Goal: Task Accomplishment & Management: Complete application form

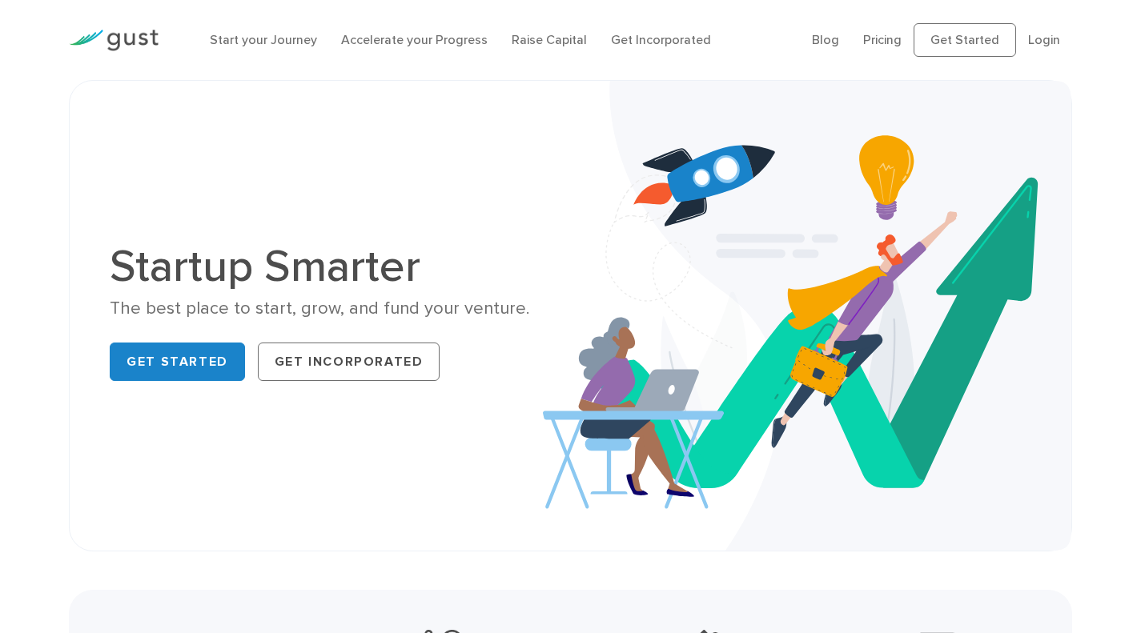
click at [167, 314] on div "The best place to start, grow, and fund your venture." at bounding box center [334, 308] width 448 height 23
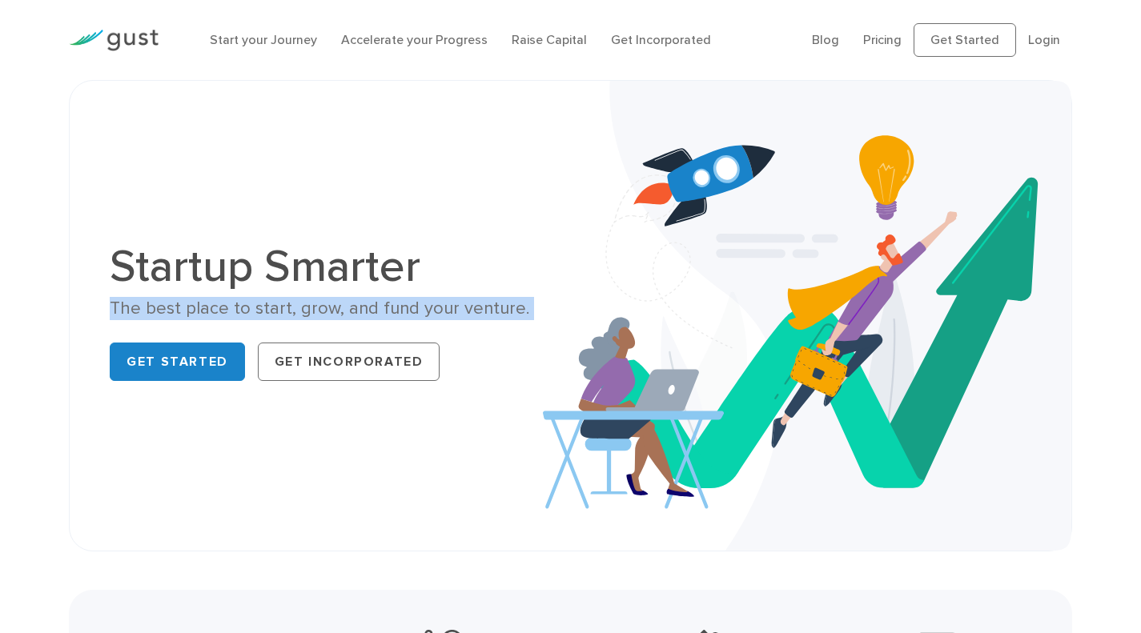
click at [167, 314] on div "The best place to start, grow, and fund your venture." at bounding box center [334, 308] width 448 height 23
click at [648, 34] on link "Get Incorporated" at bounding box center [661, 39] width 100 height 15
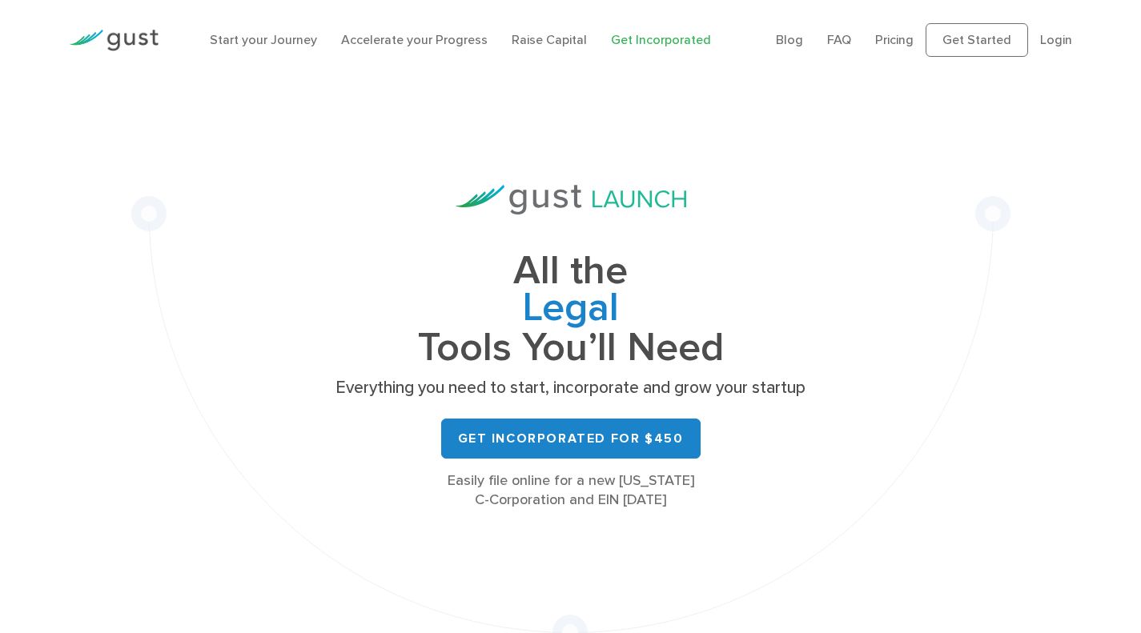
drag, startPoint x: 475, startPoint y: 480, endPoint x: 647, endPoint y: 481, distance: 172.1
click at [647, 481] on div "Easily file online for a new [US_STATE] C-Corporation and EIN [DATE]" at bounding box center [571, 490] width 480 height 38
drag, startPoint x: 528, startPoint y: 519, endPoint x: 524, endPoint y: 510, distance: 9.7
click at [526, 515] on div "All the Legal Cap Table Fundraising Governance Tools You’ll Need Everything you…" at bounding box center [570, 365] width 879 height 570
drag, startPoint x: 476, startPoint y: 476, endPoint x: 680, endPoint y: 491, distance: 203.8
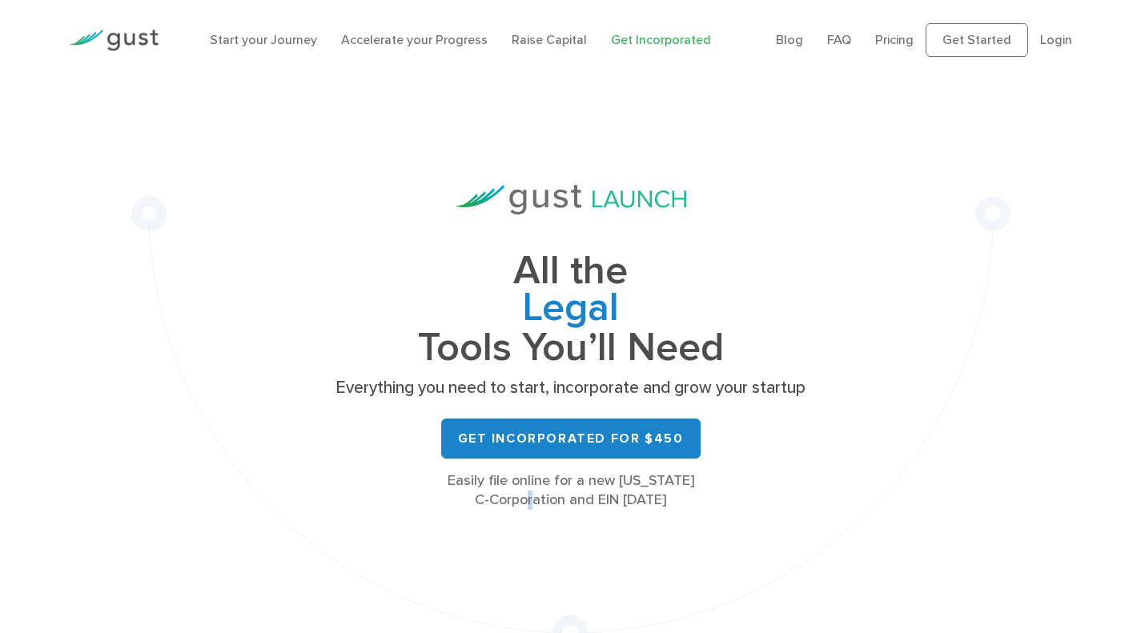
click at [684, 479] on div "Easily file online for a new [US_STATE] C-Corporation and EIN [DATE]" at bounding box center [571, 490] width 480 height 38
drag, startPoint x: 676, startPoint y: 507, endPoint x: 660, endPoint y: 505, distance: 15.3
click at [671, 505] on div "Easily file online for a new [US_STATE] C-Corporation and EIN [DATE]" at bounding box center [571, 490] width 480 height 38
drag, startPoint x: 502, startPoint y: 499, endPoint x: 734, endPoint y: 501, distance: 232.1
click at [736, 501] on div "Easily file online for a new [US_STATE] C-Corporation and EIN [DATE]" at bounding box center [571, 490] width 480 height 38
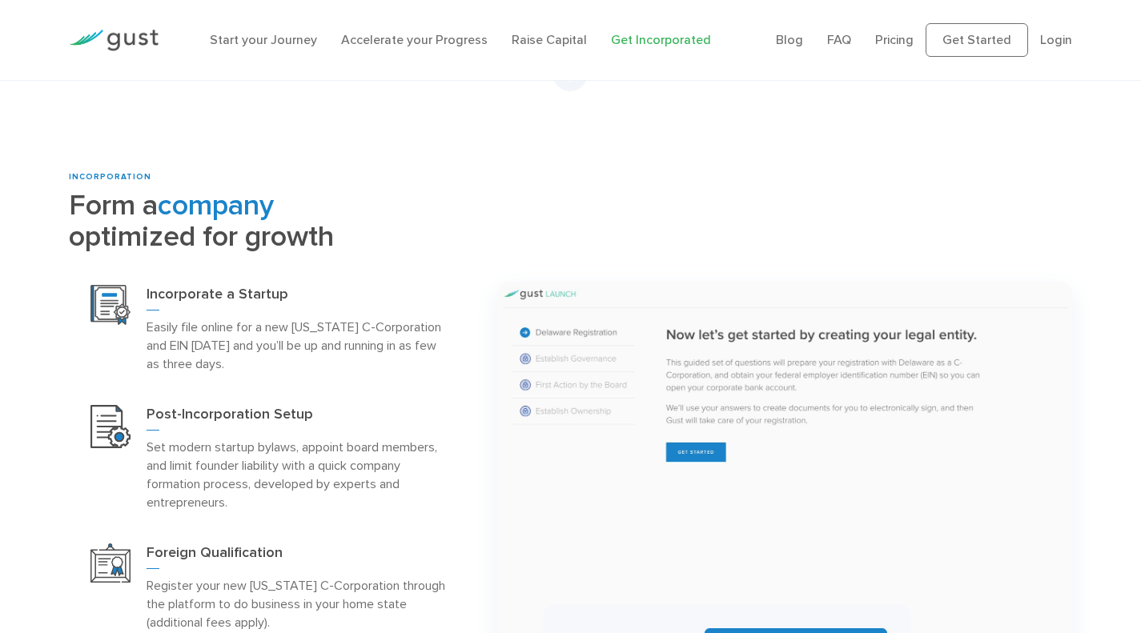
scroll to position [480, 0]
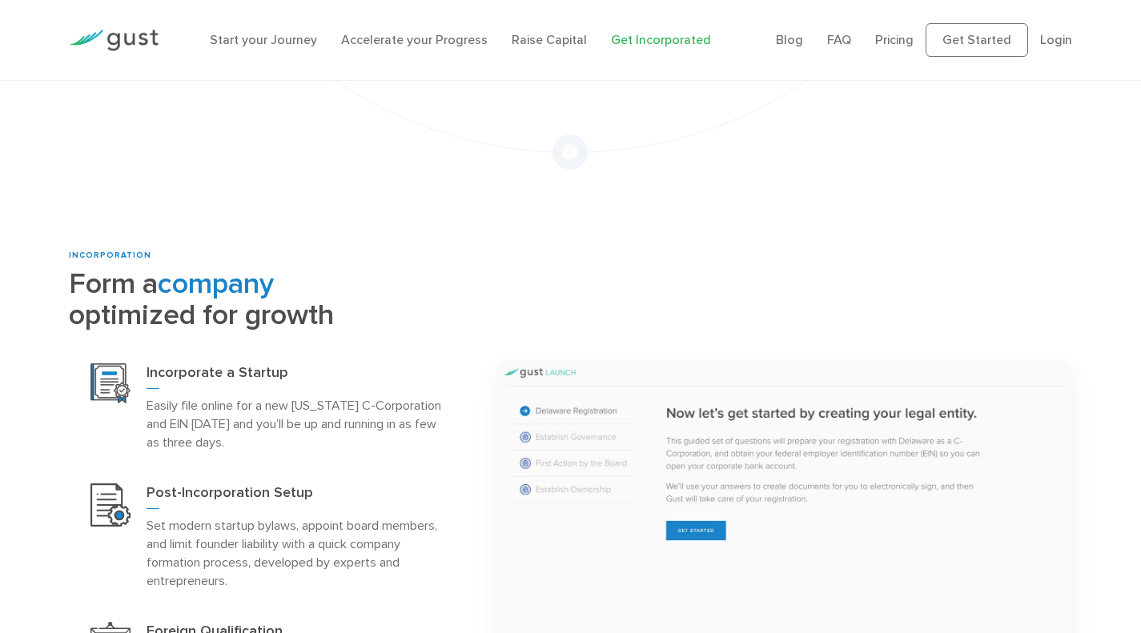
click at [198, 290] on span "company" at bounding box center [216, 284] width 116 height 34
drag, startPoint x: 198, startPoint y: 291, endPoint x: 258, endPoint y: 354, distance: 86.6
click at [206, 299] on h2 "Form a company optimized for growth" at bounding box center [270, 299] width 403 height 62
click at [226, 374] on h3 "Incorporate a Startup" at bounding box center [298, 376] width 304 height 26
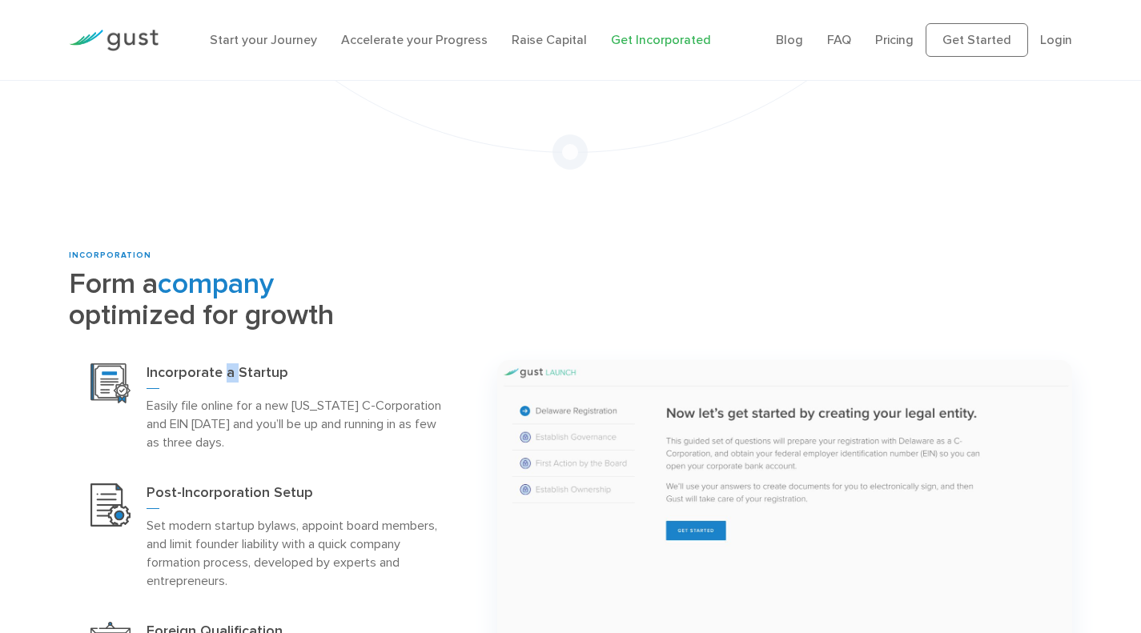
click at [226, 374] on h3 "Incorporate a Startup" at bounding box center [298, 376] width 304 height 26
drag, startPoint x: 226, startPoint y: 374, endPoint x: 219, endPoint y: 400, distance: 27.2
click at [224, 376] on h3 "Incorporate a Startup" at bounding box center [298, 376] width 304 height 26
click at [219, 398] on p "Easily file online for a new [US_STATE] C-Corporation and EIN [DATE] and you’ll…" at bounding box center [298, 423] width 304 height 55
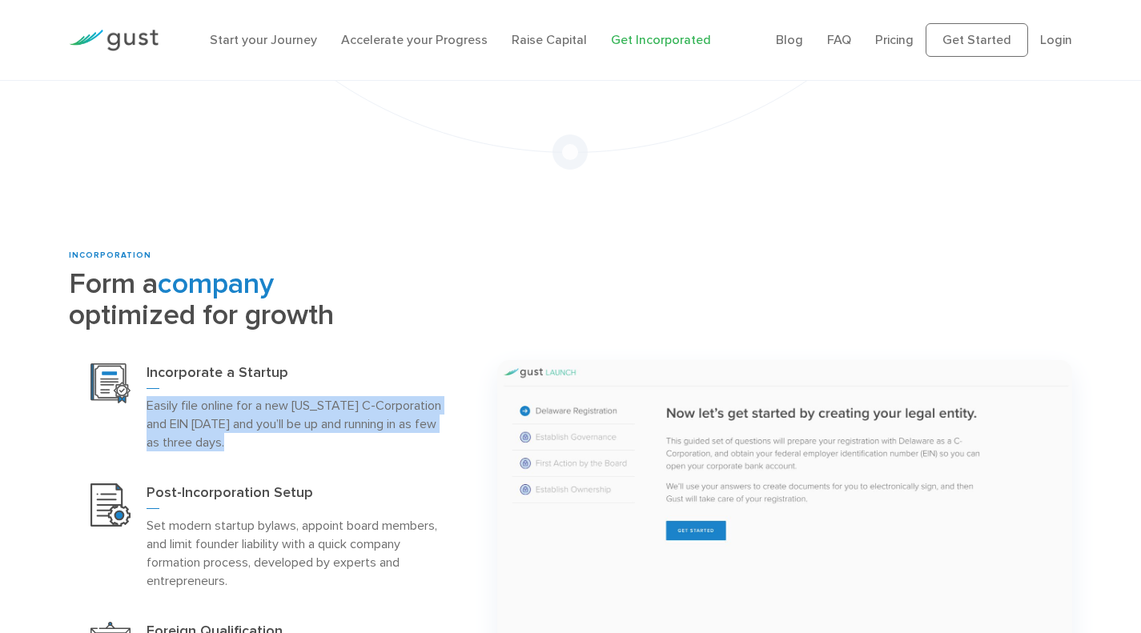
click at [219, 398] on p "Easily file online for a new [US_STATE] C-Corporation and EIN [DATE] and you’ll…" at bounding box center [298, 423] width 304 height 55
click at [331, 418] on p "Easily file online for a new [US_STATE] C-Corporation and EIN [DATE] and you’ll…" at bounding box center [298, 423] width 304 height 55
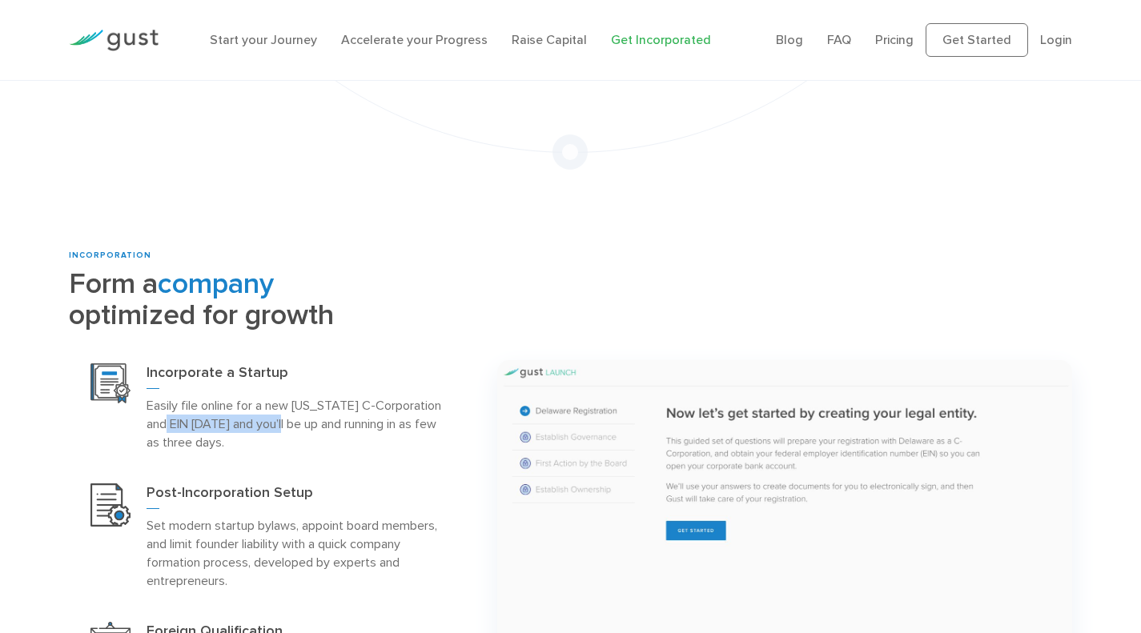
drag, startPoint x: 174, startPoint y: 425, endPoint x: 297, endPoint y: 426, distance: 122.5
click at [297, 426] on p "Easily file online for a new [US_STATE] C-Corporation and EIN [DATE] and you’ll…" at bounding box center [298, 423] width 304 height 55
click at [297, 438] on p "Easily file online for a new [US_STATE] C-Corporation and EIN [DATE] and you’ll…" at bounding box center [298, 423] width 304 height 55
drag, startPoint x: 339, startPoint y: 414, endPoint x: 431, endPoint y: 417, distance: 91.3
click at [431, 417] on p "Easily file online for a new [US_STATE] C-Corporation and EIN [DATE] and you’ll…" at bounding box center [298, 423] width 304 height 55
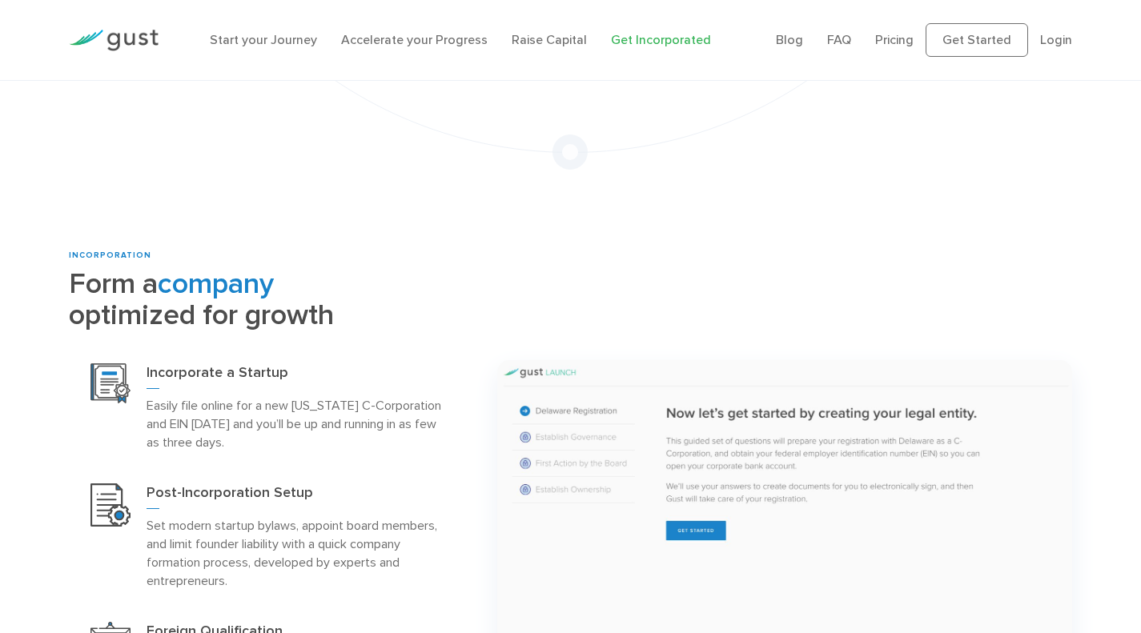
drag, startPoint x: 215, startPoint y: 435, endPoint x: 187, endPoint y: 435, distance: 27.2
click at [214, 435] on p "Easily file online for a new [US_STATE] C-Corporation and EIN [DATE] and you’ll…" at bounding box center [298, 423] width 304 height 55
click at [179, 435] on p "Easily file online for a new [US_STATE] C-Corporation and EIN [DATE] and you’ll…" at bounding box center [298, 423] width 304 height 55
click at [181, 435] on p "Easily file online for a new [US_STATE] C-Corporation and EIN [DATE] and you’ll…" at bounding box center [298, 423] width 304 height 55
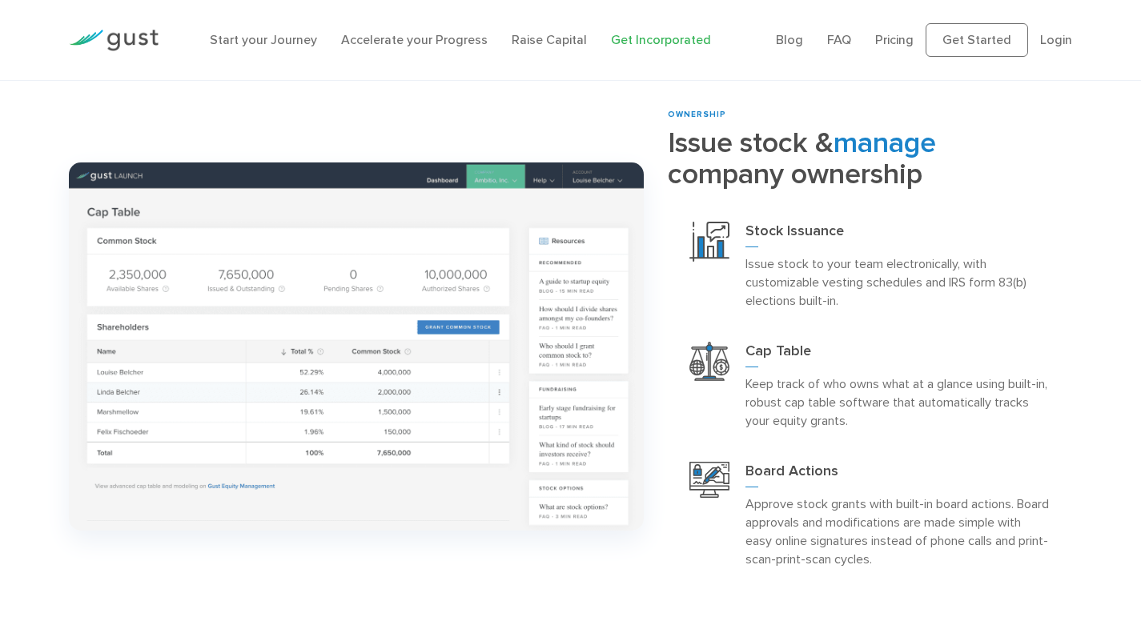
scroll to position [1201, 0]
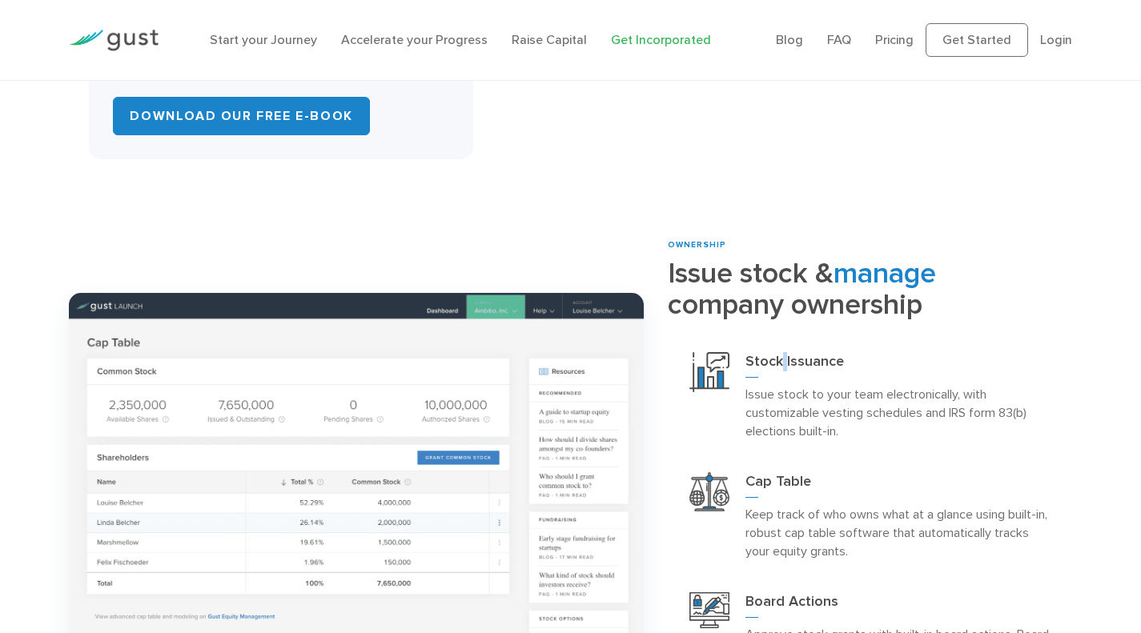
click at [784, 359] on h3 "Stock Issuance" at bounding box center [897, 365] width 304 height 26
click at [784, 360] on h3 "Stock Issuance" at bounding box center [897, 365] width 304 height 26
click at [776, 405] on p "Issue stock to your team electronically, with customizable vesting schedules an…" at bounding box center [897, 412] width 304 height 55
click at [775, 402] on p "Issue stock to your team electronically, with customizable vesting schedules an…" at bounding box center [897, 412] width 304 height 55
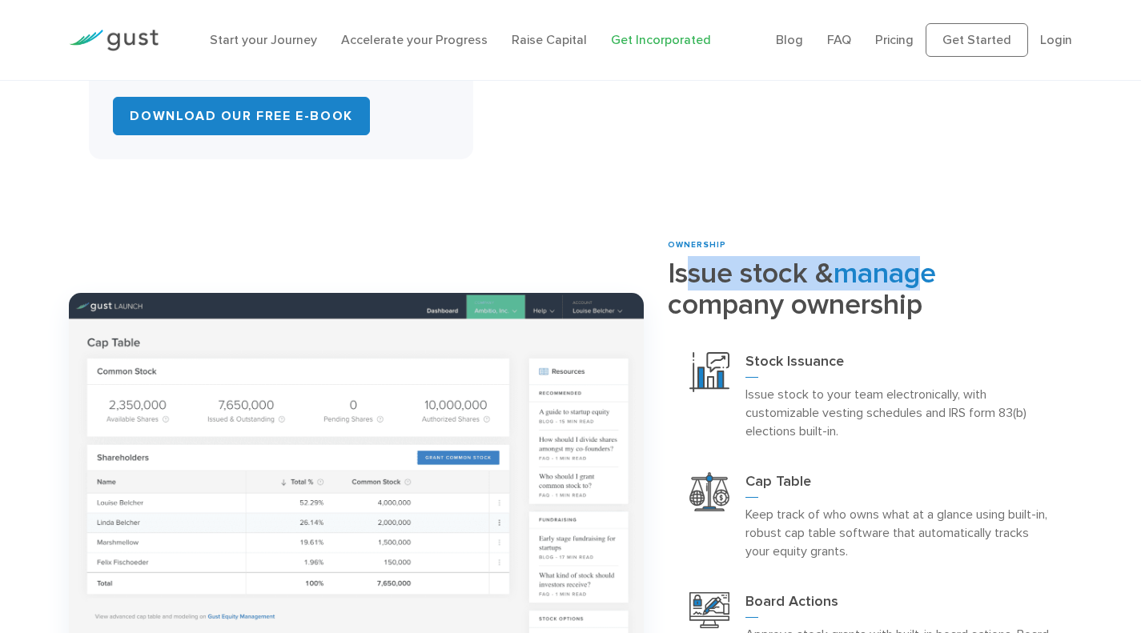
drag, startPoint x: 692, startPoint y: 267, endPoint x: 928, endPoint y: 282, distance: 237.4
click at [929, 282] on h2 "Issue stock & manage company ownership" at bounding box center [869, 289] width 403 height 62
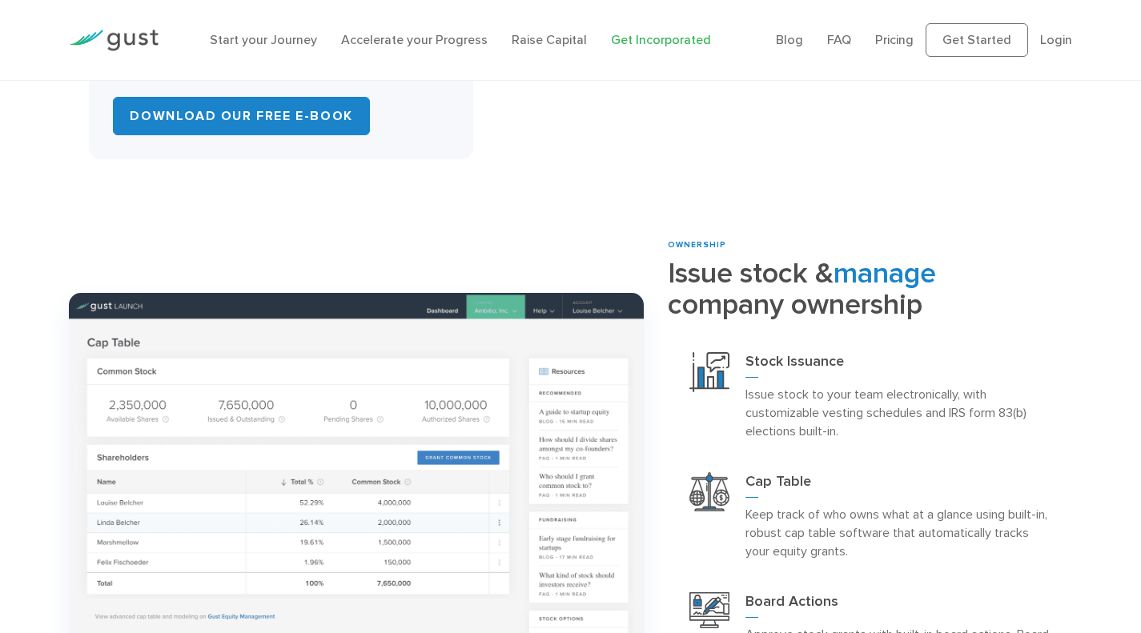
drag, startPoint x: 760, startPoint y: 313, endPoint x: 835, endPoint y: 359, distance: 87.3
click at [761, 312] on h2 "Issue stock & manage company ownership" at bounding box center [869, 289] width 403 height 62
drag, startPoint x: 786, startPoint y: 364, endPoint x: 858, endPoint y: 374, distance: 72.7
click at [861, 368] on h3 "Stock Issuance" at bounding box center [897, 365] width 304 height 26
drag, startPoint x: 776, startPoint y: 411, endPoint x: 770, endPoint y: 401, distance: 11.1
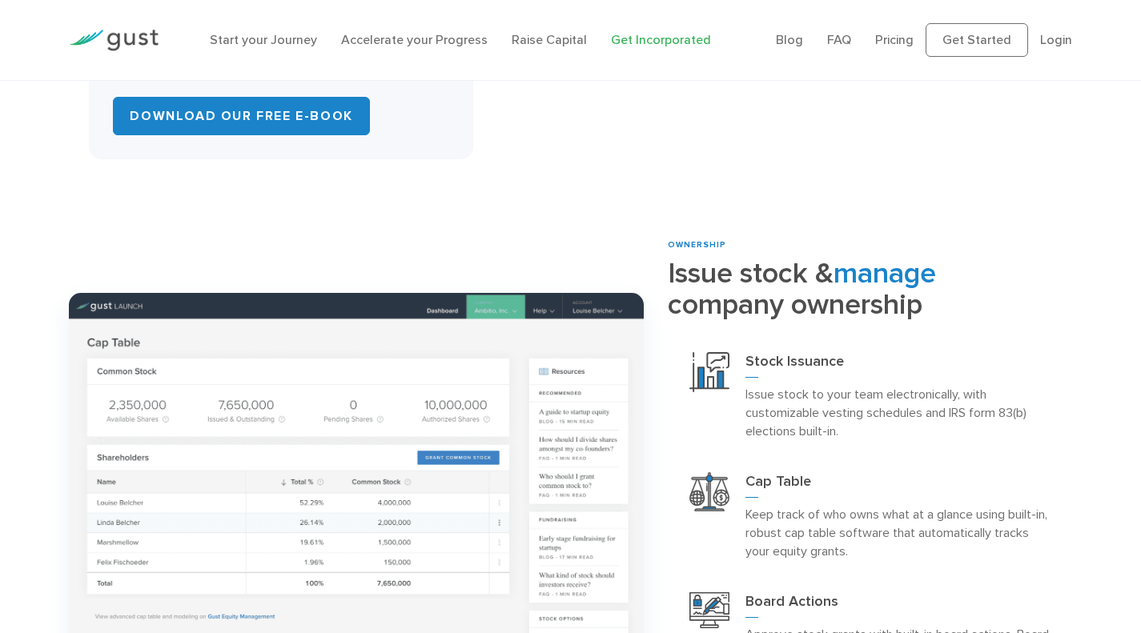
click at [775, 409] on p "Issue stock to your team electronically, with customizable vesting schedules an…" at bounding box center [897, 412] width 304 height 55
drag, startPoint x: 756, startPoint y: 389, endPoint x: 880, endPoint y: 425, distance: 129.2
click at [954, 395] on p "Issue stock to your team electronically, with customizable vesting schedules an…" at bounding box center [897, 412] width 304 height 55
click at [854, 430] on p "Issue stock to your team electronically, with customizable vesting schedules an…" at bounding box center [897, 412] width 304 height 55
drag, startPoint x: 874, startPoint y: 398, endPoint x: 974, endPoint y: 427, distance: 104.1
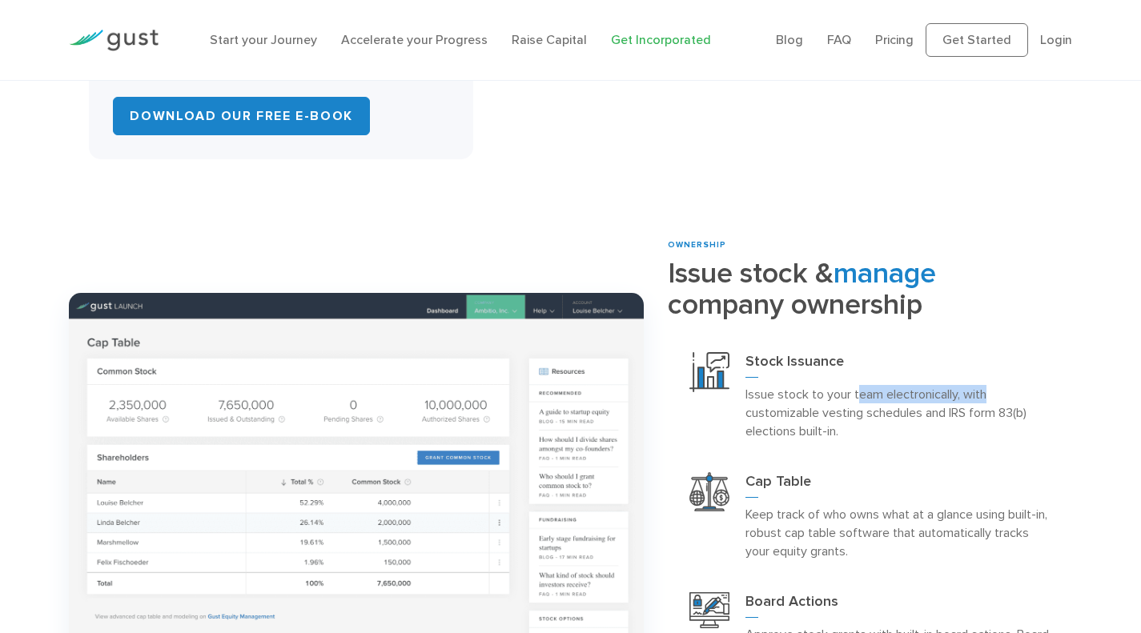
click at [1018, 402] on p "Issue stock to your team electronically, with customizable vesting schedules an…" at bounding box center [897, 412] width 304 height 55
click at [963, 427] on p "Issue stock to your team electronically, with customizable vesting schedules an…" at bounding box center [897, 412] width 304 height 55
drag, startPoint x: 762, startPoint y: 414, endPoint x: 896, endPoint y: 414, distance: 134.5
click at [900, 403] on p "Issue stock to your team electronically, with customizable vesting schedules an…" at bounding box center [897, 412] width 304 height 55
click at [870, 423] on p "Issue stock to your team electronically, with customizable vesting schedules an…" at bounding box center [897, 412] width 304 height 55
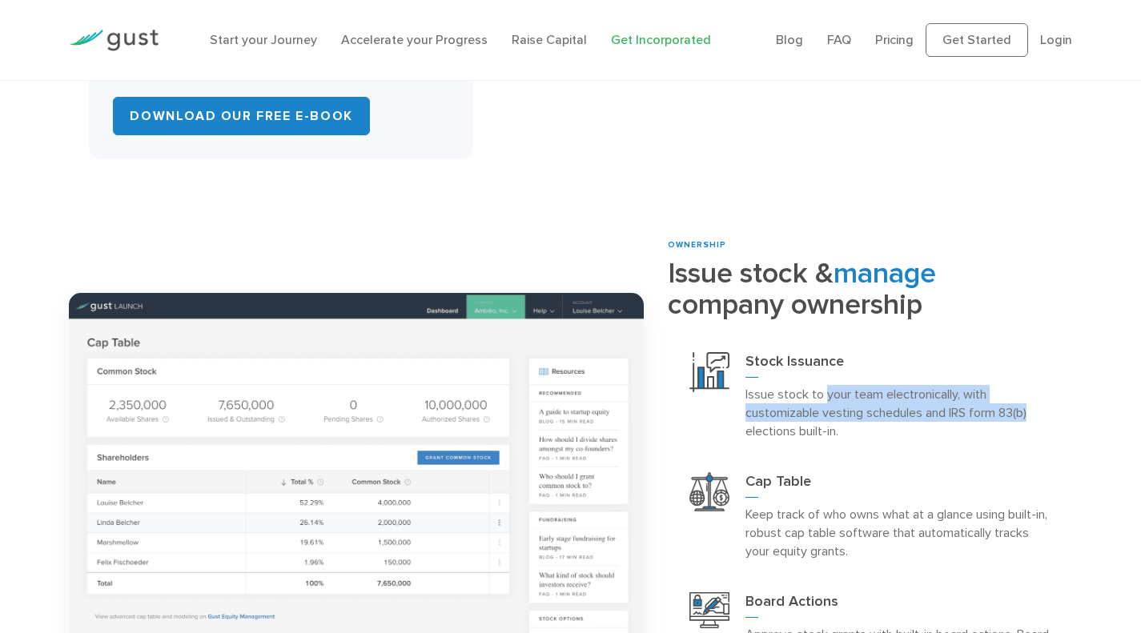
drag, startPoint x: 824, startPoint y: 395, endPoint x: 1034, endPoint y: 413, distance: 211.3
click at [1043, 406] on p "Issue stock to your team electronically, with customizable vesting schedules an…" at bounding box center [897, 412] width 304 height 55
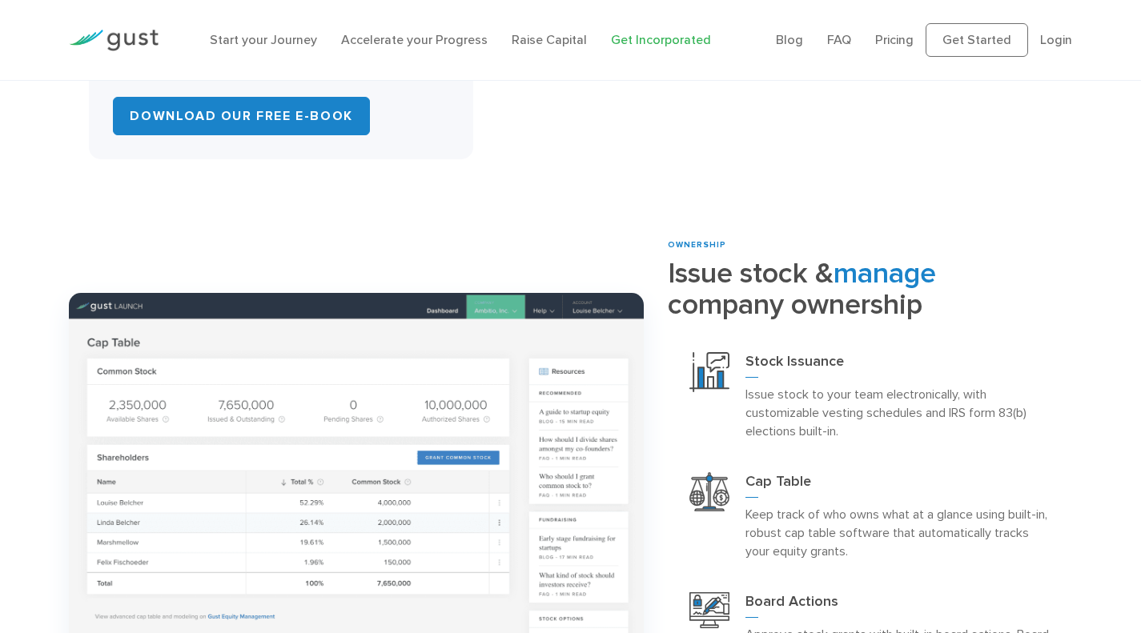
drag, startPoint x: 1008, startPoint y: 428, endPoint x: 954, endPoint y: 446, distance: 56.4
click at [1004, 429] on p "Issue stock to your team electronically, with customizable vesting schedules an…" at bounding box center [897, 412] width 304 height 55
click at [931, 467] on div "Cap Table Keep track of who owns what at a glance using built-in, robust cap ta…" at bounding box center [869, 516] width 403 height 120
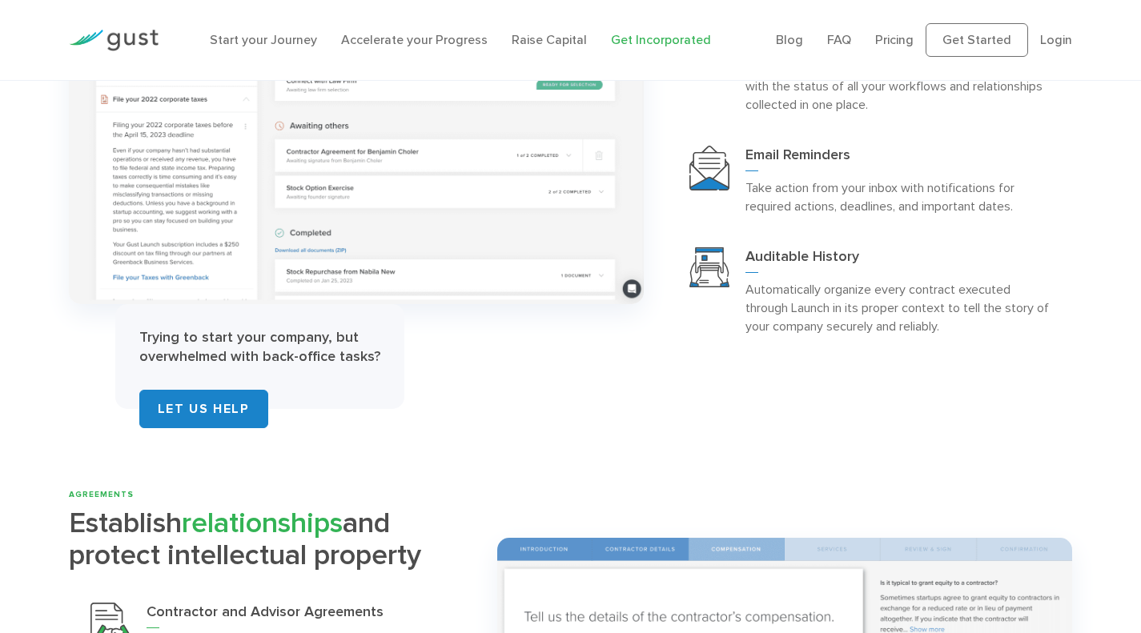
scroll to position [2801, 0]
